Goal: Task Accomplishment & Management: Use online tool/utility

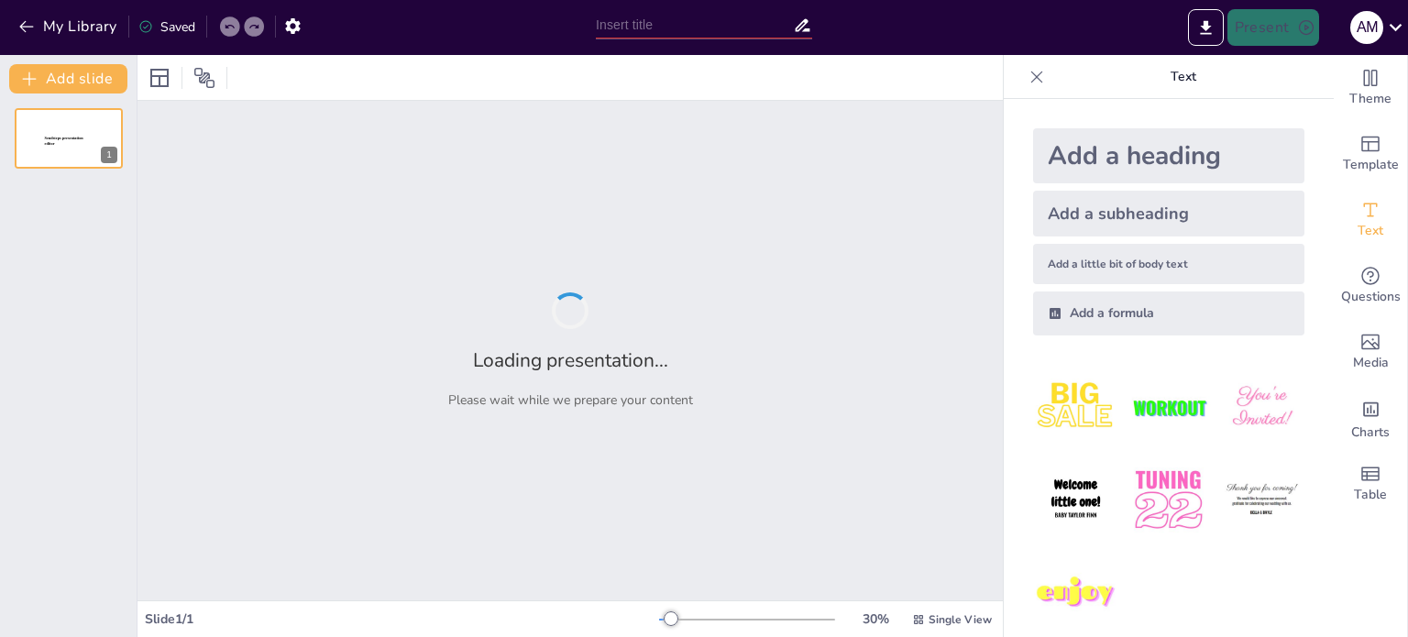
type input "Movimientos y Choques: Entendiendo la Cantidad de Movimiento Lineal y su Impulso"
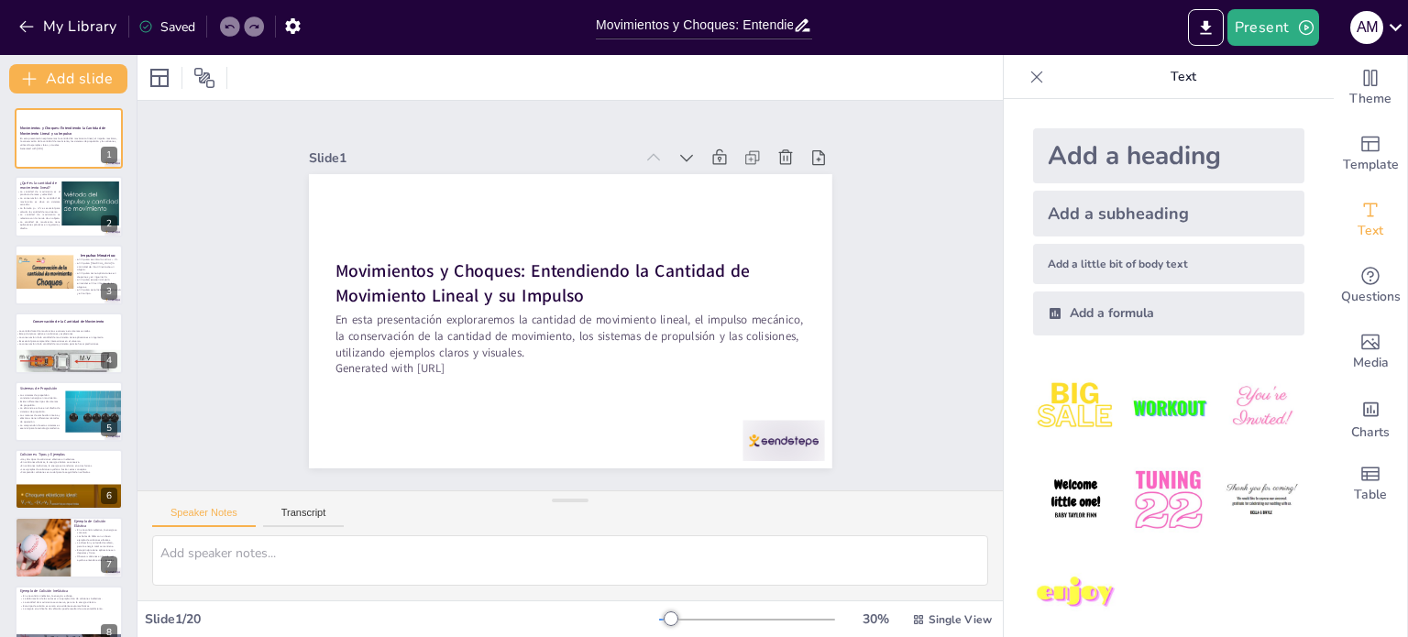
checkbox input "true"
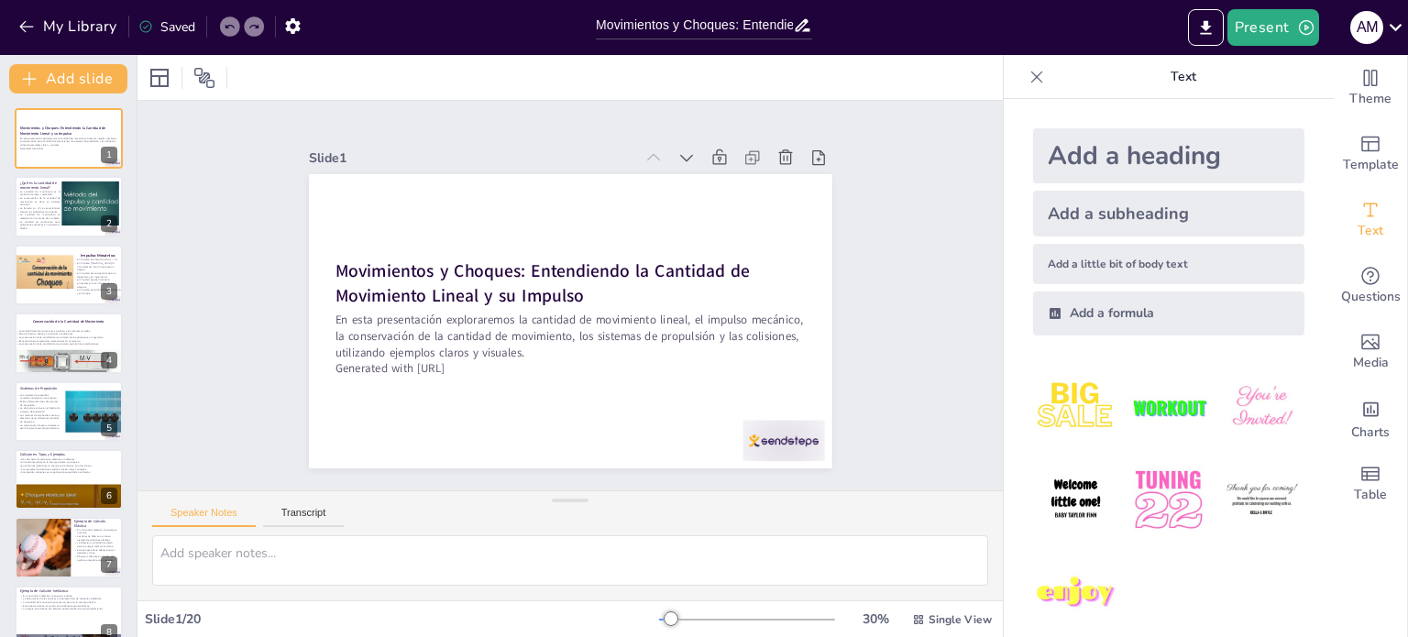
checkbox input "true"
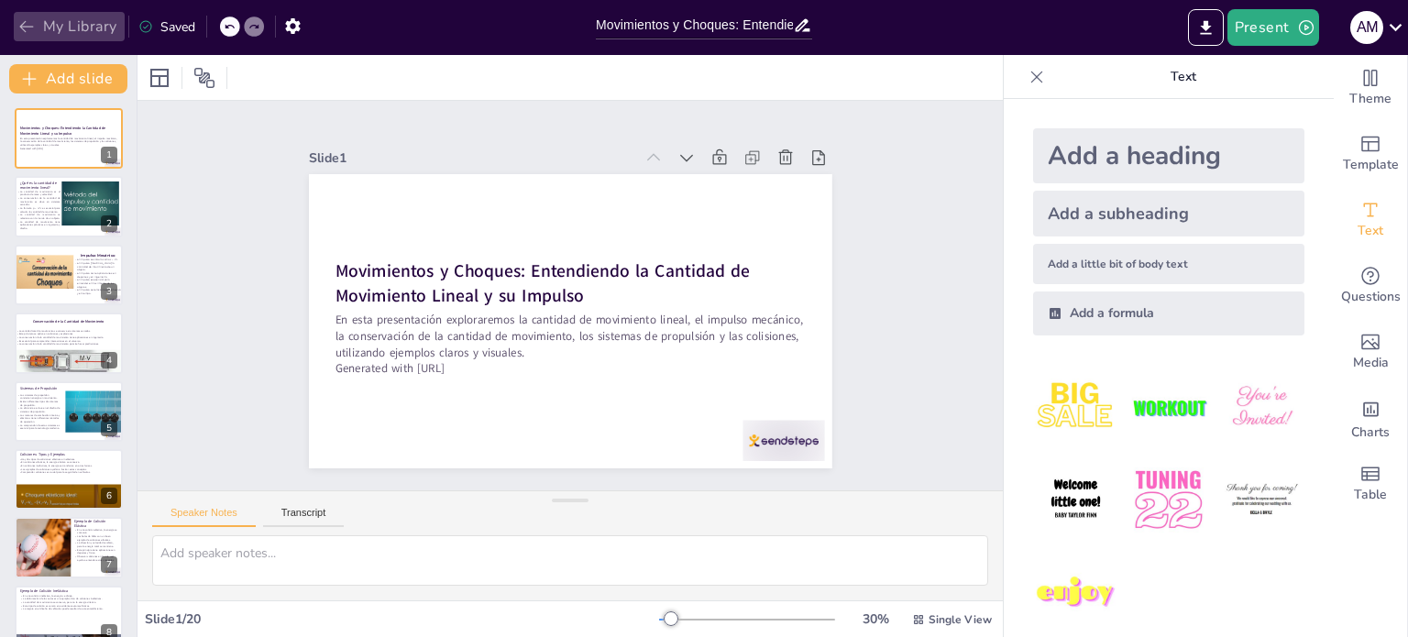
click at [73, 28] on button "My Library" at bounding box center [69, 26] width 111 height 29
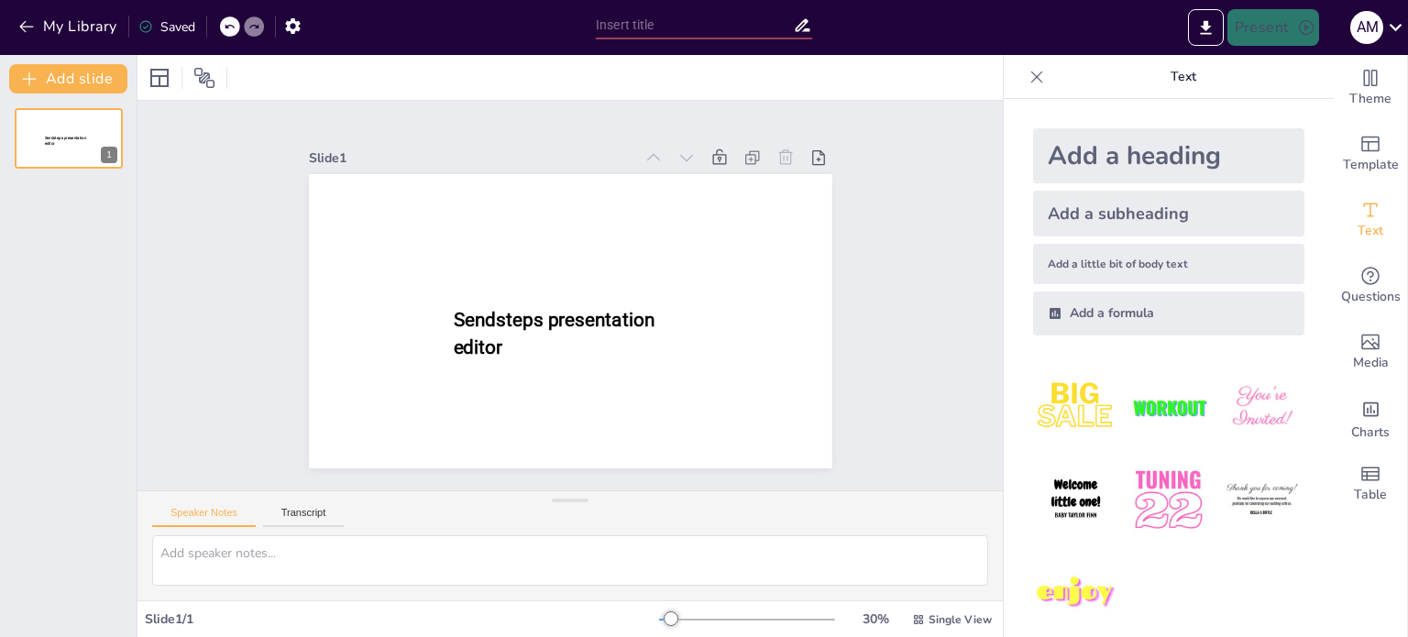
type input "Movimientos y Choques: Entendiendo la Cantidad de Movimiento Lineal y su Impulso"
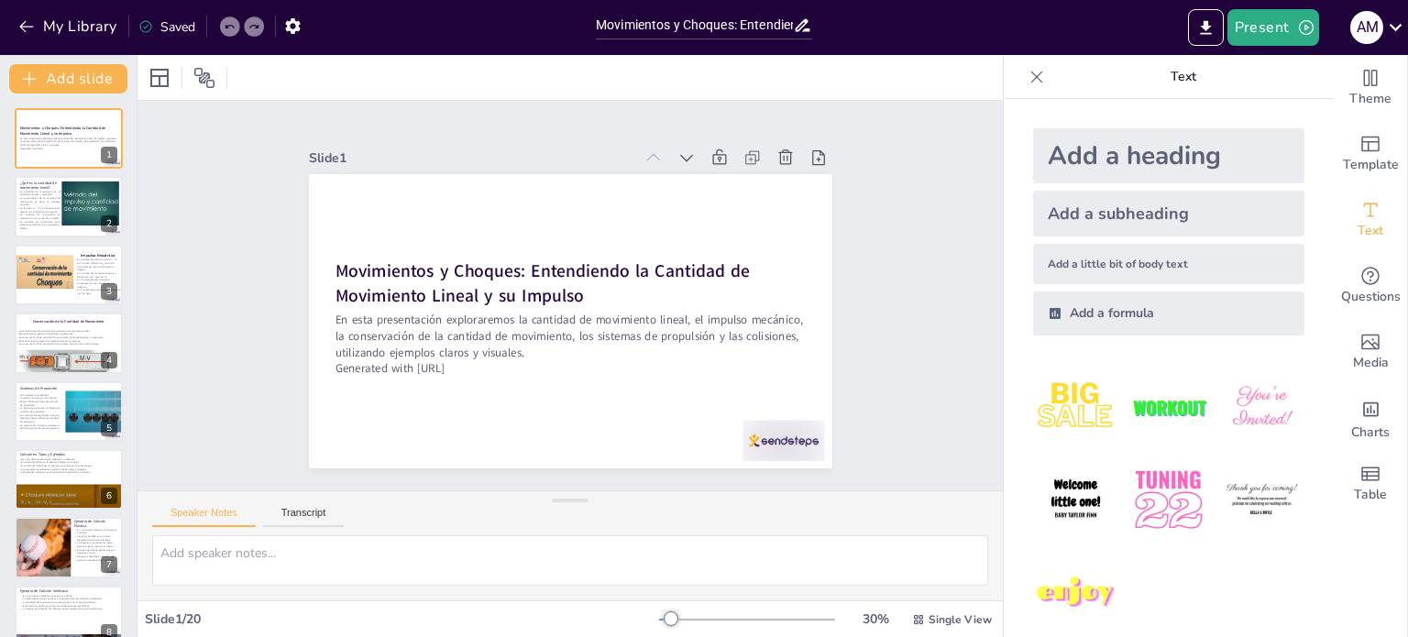
checkbox input "true"
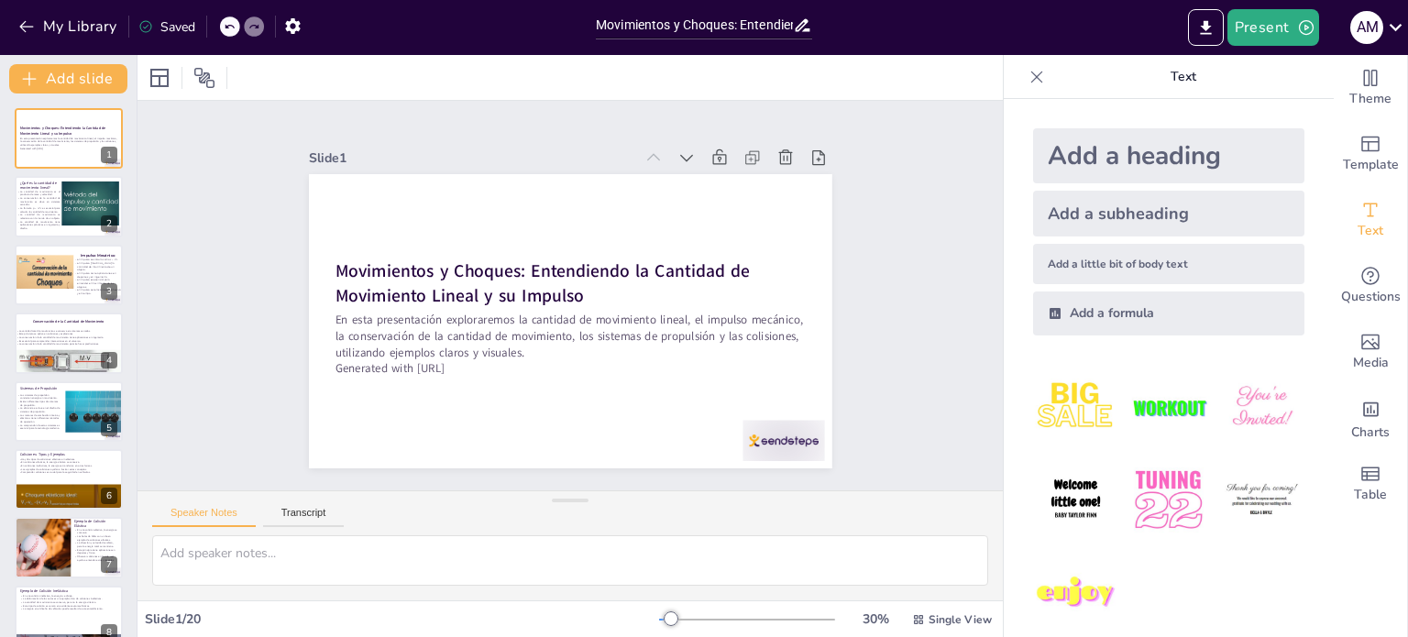
checkbox input "true"
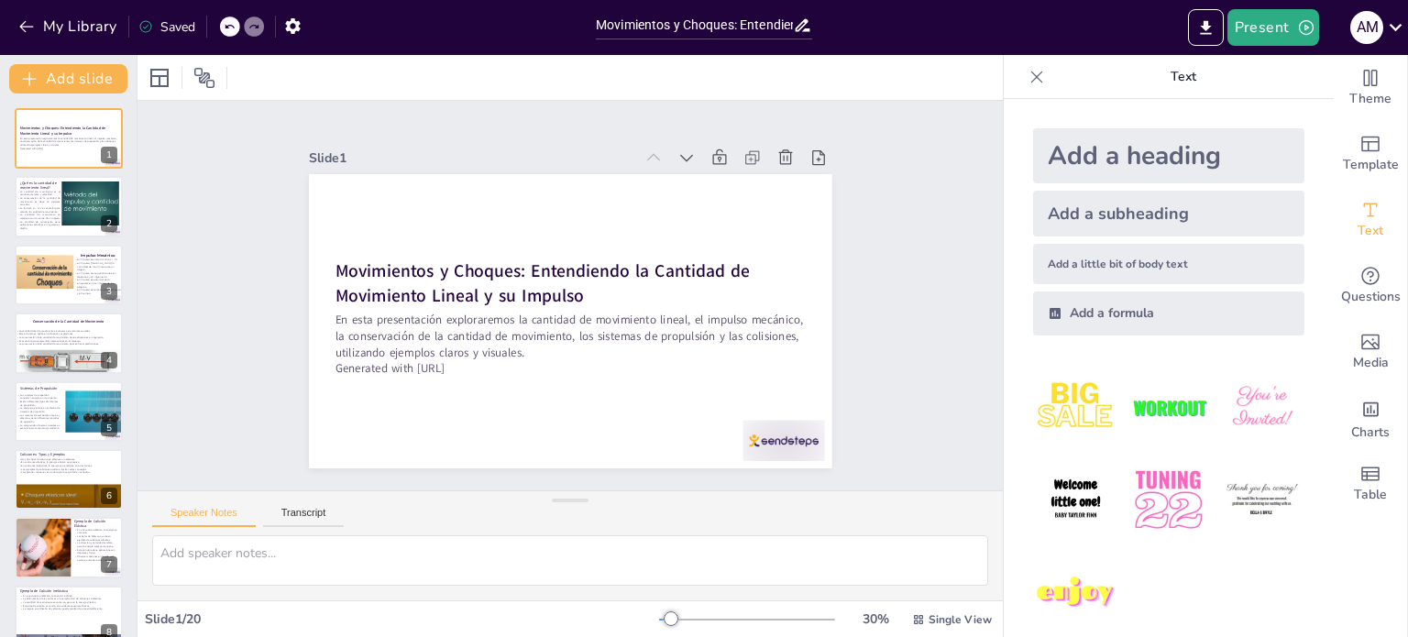
checkbox input "true"
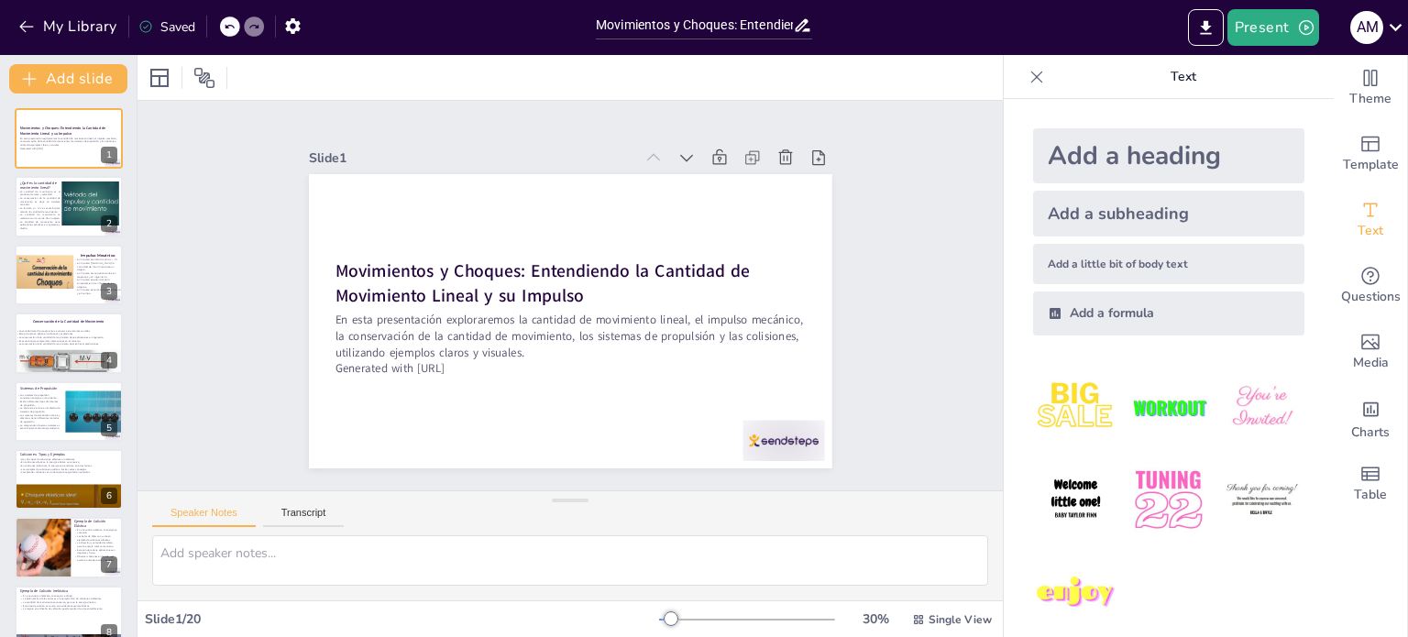
checkbox input "true"
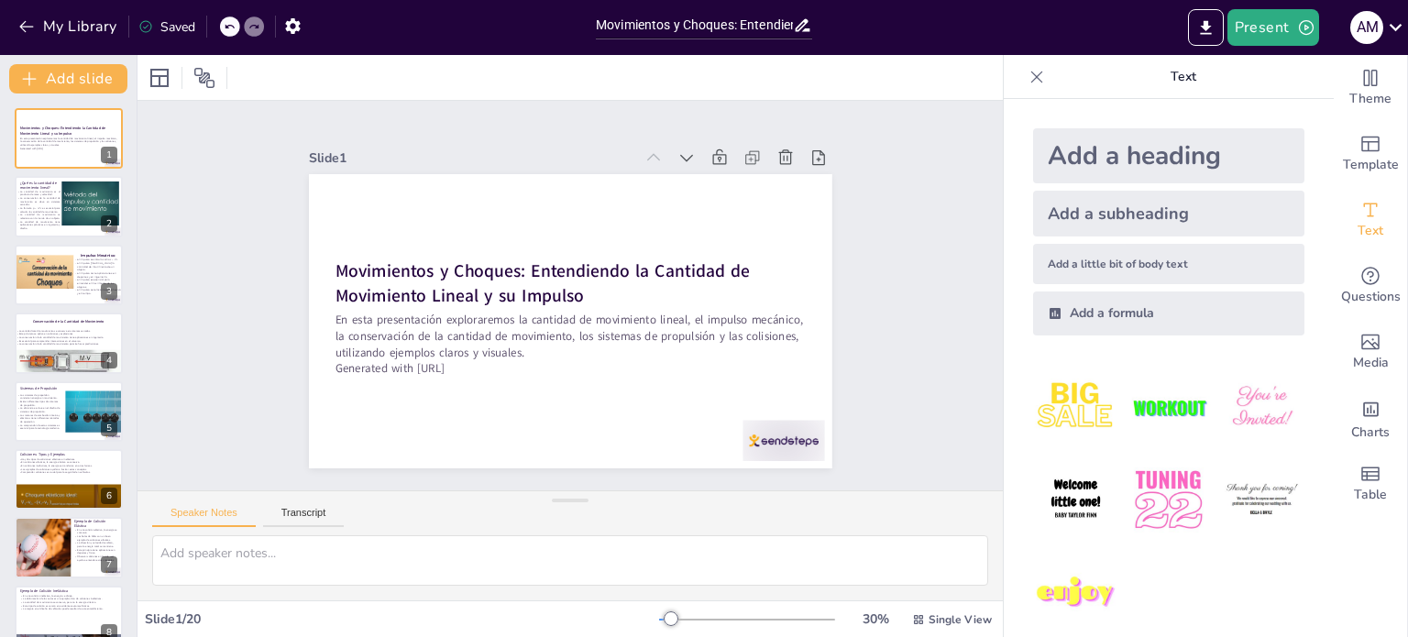
checkbox input "true"
